Goal: Communication & Community: Ask a question

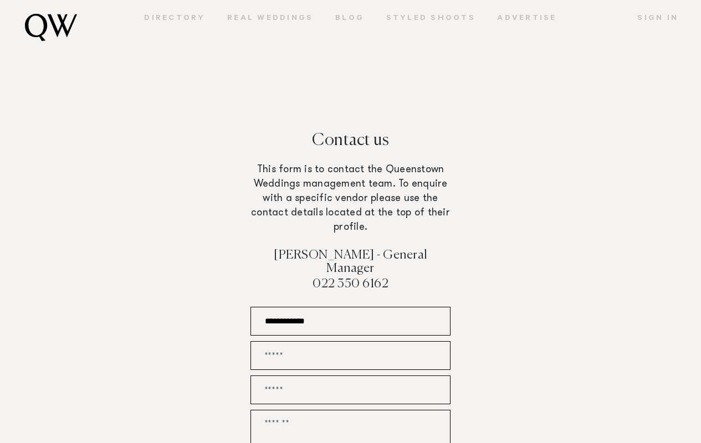
type input "**********"
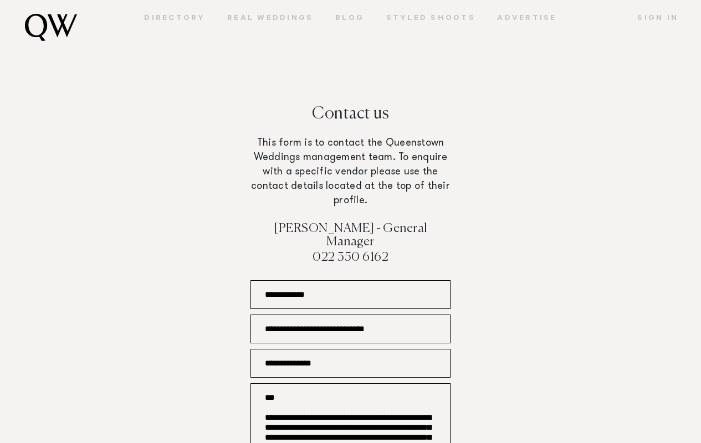
scroll to position [45, 0]
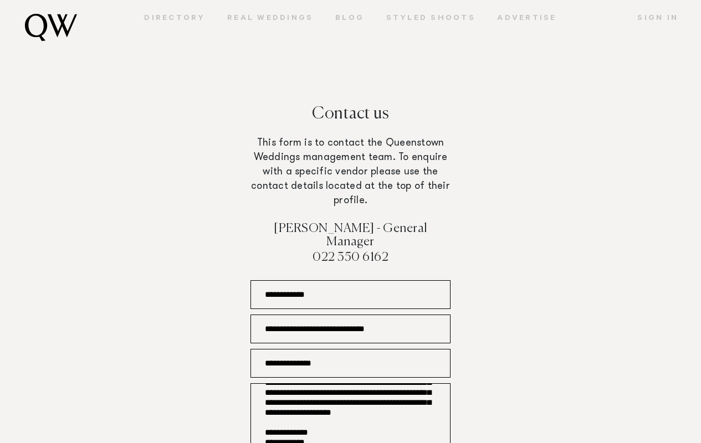
type textarea "**********"
